Goal: Find specific page/section: Find specific page/section

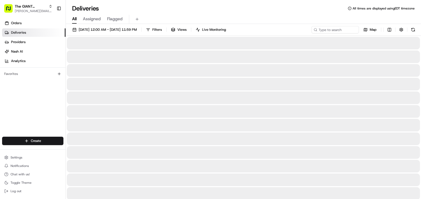
click at [162, 30] on span "Filters" at bounding box center [156, 29] width 9 height 5
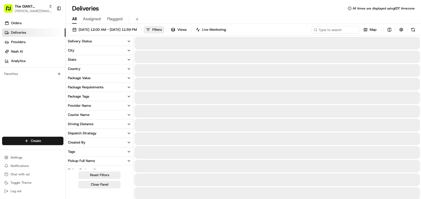
click at [70, 51] on div "City" at bounding box center [71, 50] width 7 height 5
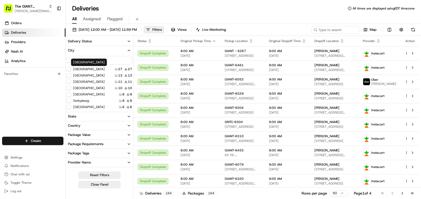
click at [87, 58] on input at bounding box center [102, 60] width 59 height 8
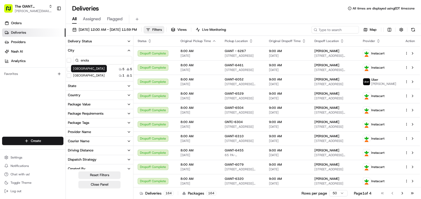
type input "enola"
click at [71, 69] on button "Enola" at bounding box center [69, 69] width 4 height 4
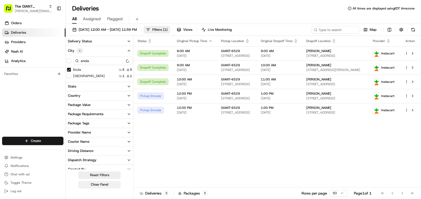
click at [104, 185] on button "Close Panel" at bounding box center [99, 184] width 42 height 7
